Goal: Transaction & Acquisition: Purchase product/service

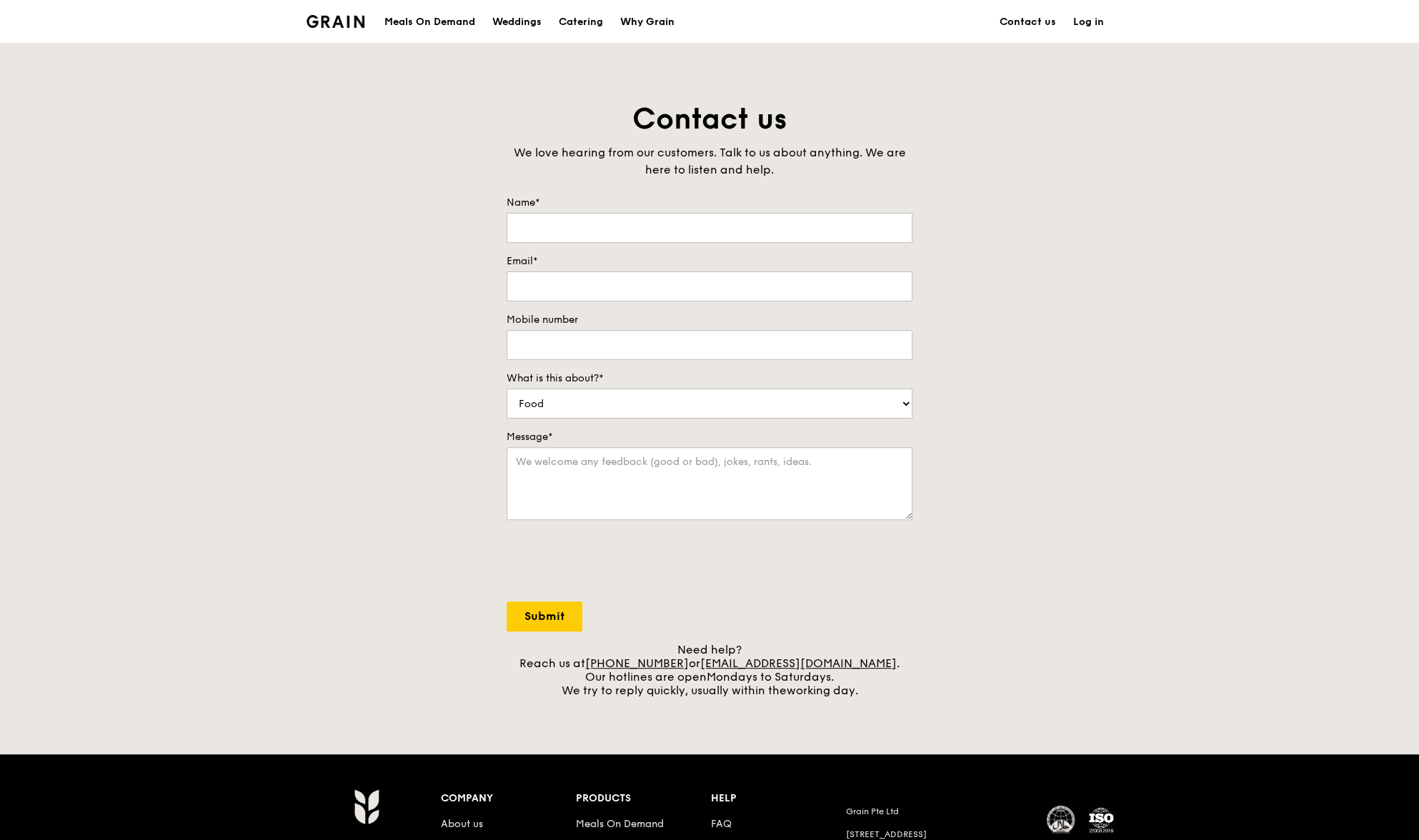
click at [643, 11] on div "Why Grain" at bounding box center [647, 22] width 54 height 42
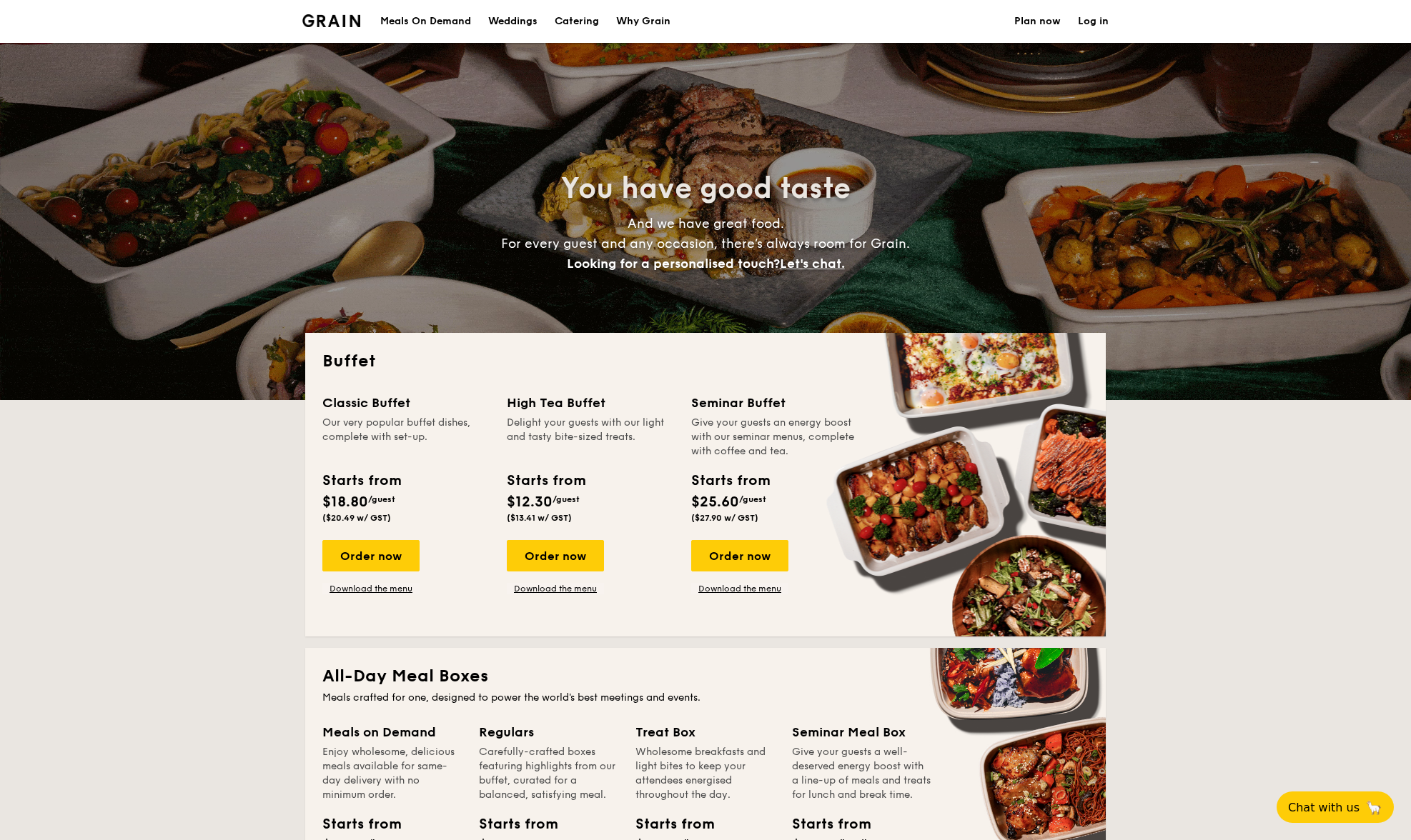
select select
click at [454, 22] on div "Meals On Demand" at bounding box center [426, 21] width 91 height 42
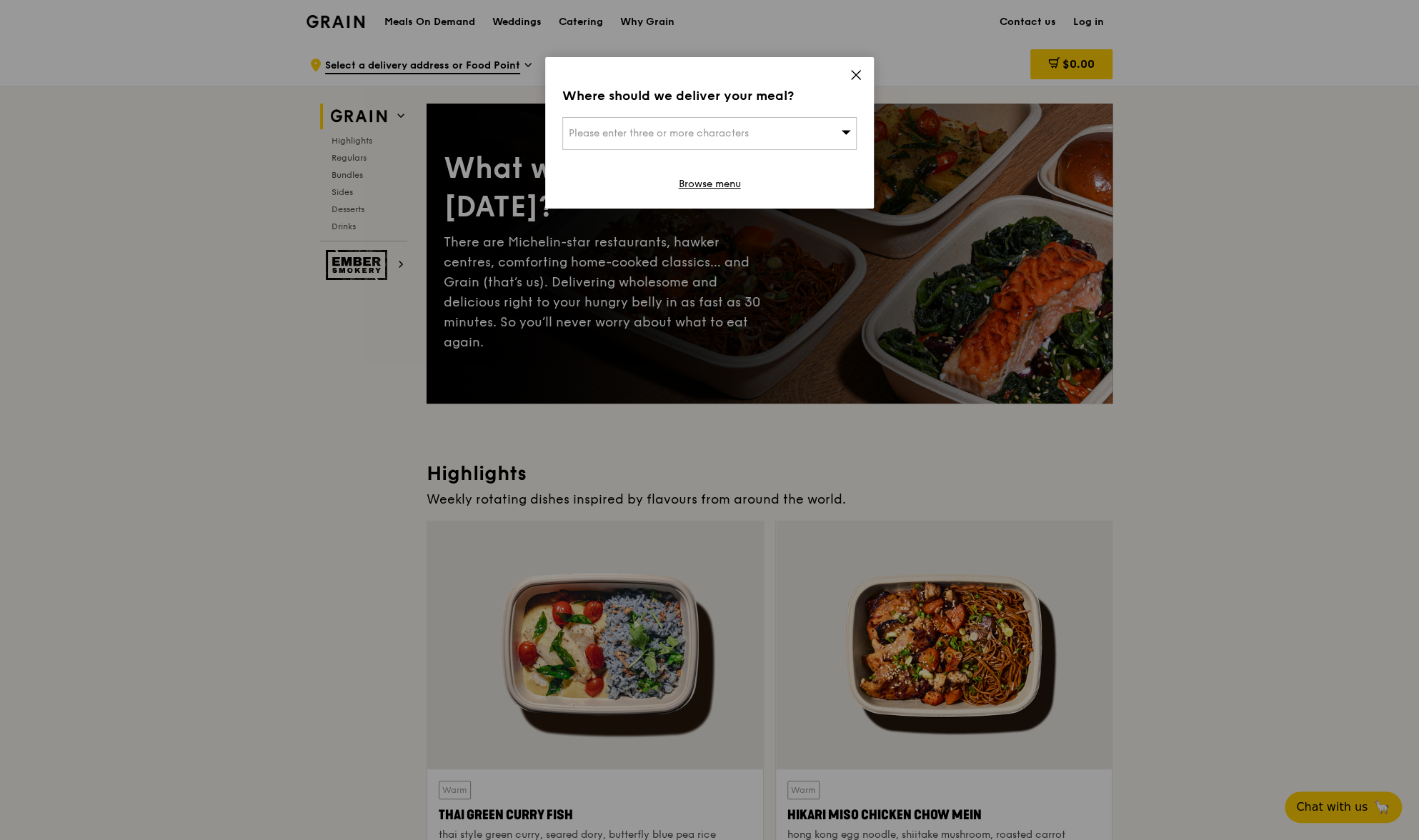
click at [863, 79] on div "Where should we deliver your meal? Please enter three or more characters Browse…" at bounding box center [709, 132] width 328 height 151
click at [848, 73] on div "Where should we deliver your meal? Please enter three or more characters Browse…" at bounding box center [709, 132] width 328 height 151
click at [850, 79] on icon at bounding box center [855, 74] width 13 height 13
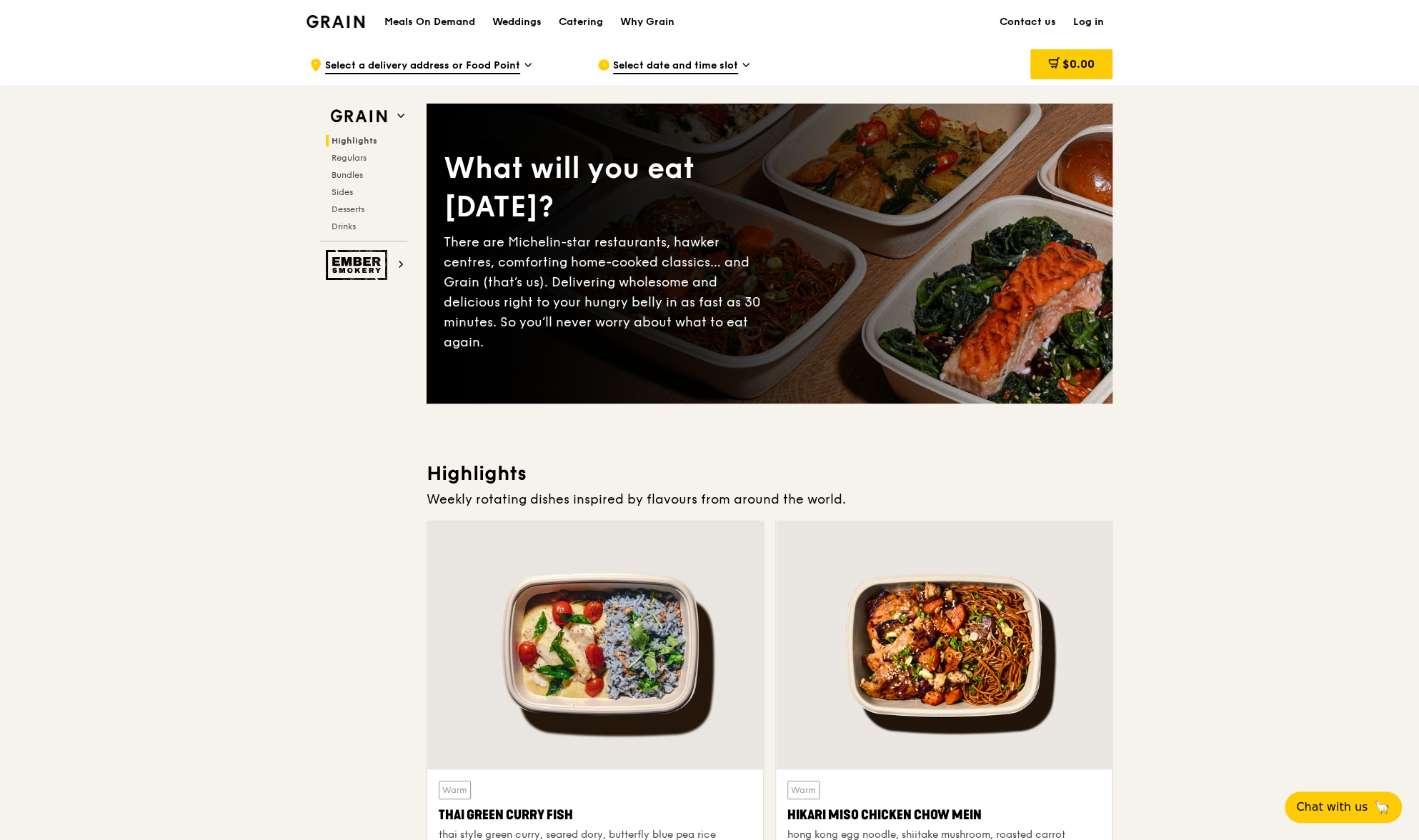
click at [780, 253] on div "What will you eat today? There are Michelin-star restaurants, hawker centres, c…" at bounding box center [770, 253] width 686 height 243
click at [561, 24] on div "Catering" at bounding box center [581, 22] width 44 height 42
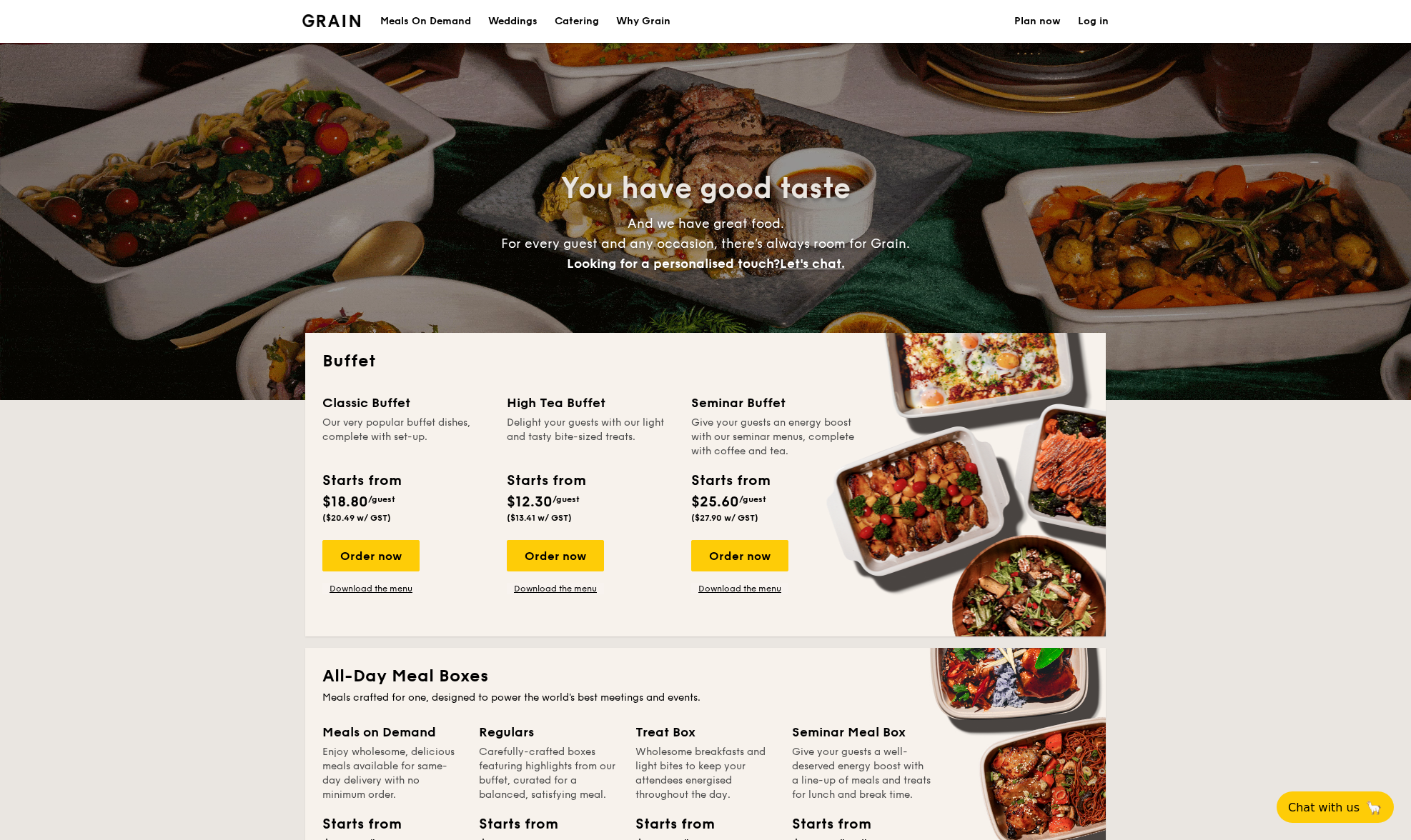
select select
